Goal: Task Accomplishment & Management: Manage account settings

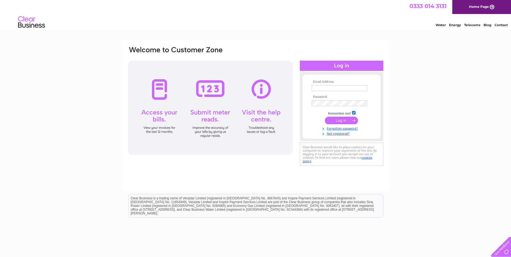
click at [322, 88] on input "text" at bounding box center [340, 88] width 56 height 6
type input "[EMAIL_ADDRESS][DOMAIN_NAME]"
click at [325, 117] on input "submit" at bounding box center [341, 121] width 33 height 8
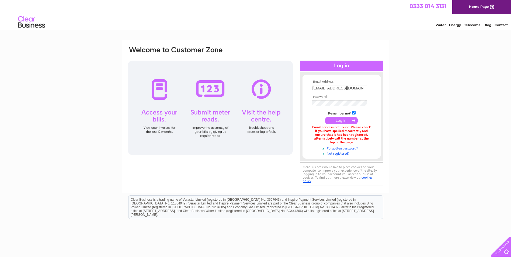
click at [329, 148] on link "Forgotten password?" at bounding box center [342, 148] width 61 height 5
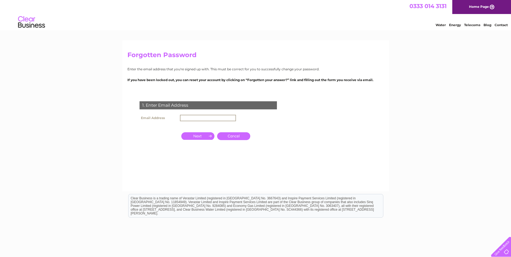
click at [187, 119] on input "text" at bounding box center [208, 118] width 56 height 6
type input "[EMAIL_ADDRESS][DOMAIN_NAME]"
click at [198, 134] on input "button" at bounding box center [197, 136] width 33 height 8
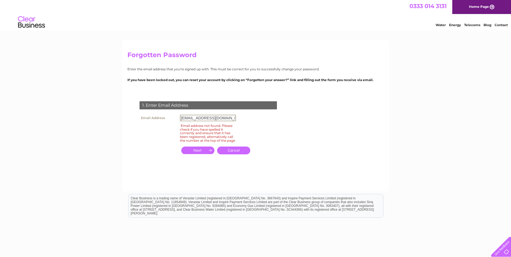
drag, startPoint x: 192, startPoint y: 119, endPoint x: 175, endPoint y: 118, distance: 17.1
click at [175, 118] on tr "Email Address [EMAIL_ADDRESS][DOMAIN_NAME]" at bounding box center [187, 117] width 99 height 9
drag, startPoint x: 487, startPoint y: 7, endPoint x: 484, endPoint y: 10, distance: 4.2
click at [487, 7] on link "Home Page" at bounding box center [481, 7] width 59 height 14
